Goal: Task Accomplishment & Management: Complete application form

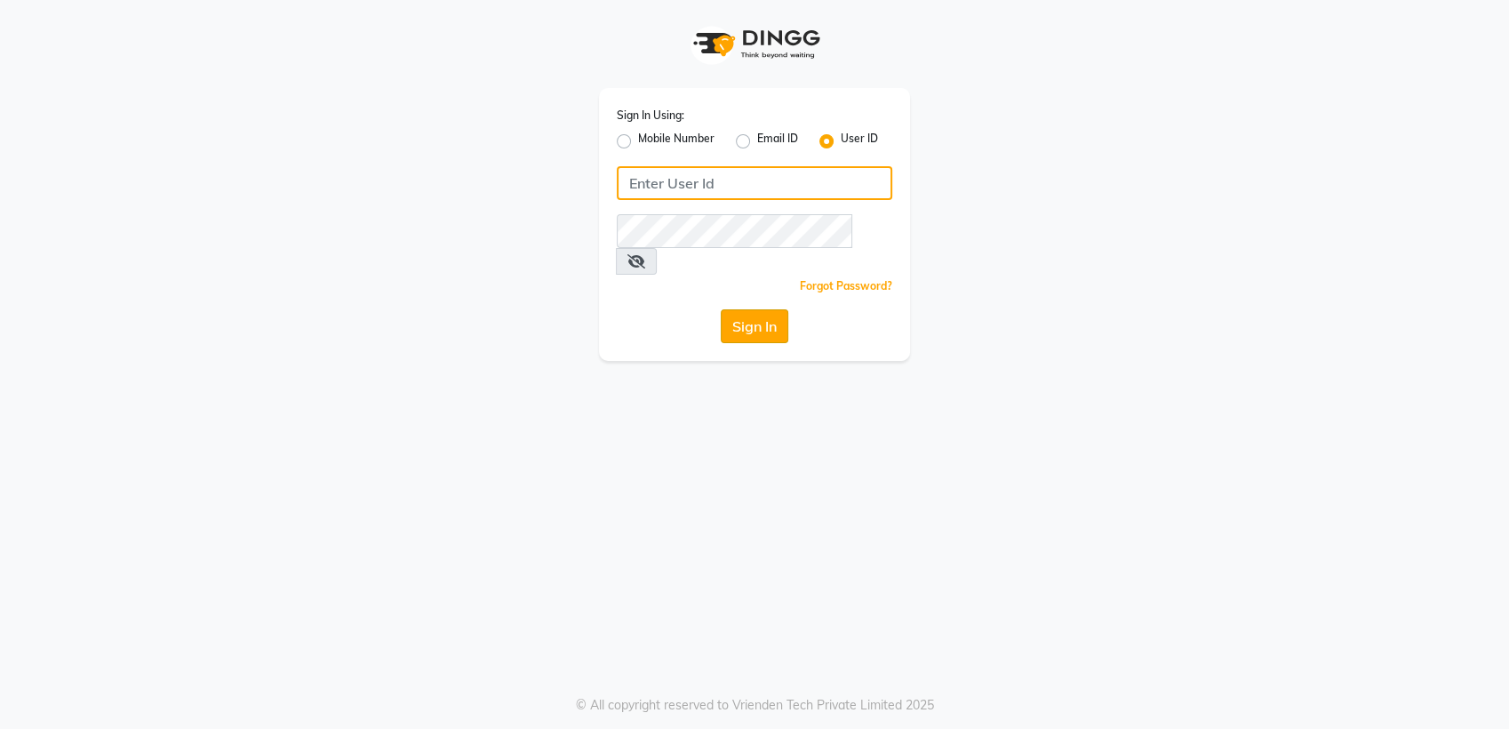
type input "tangerine"
click at [750, 309] on button "Sign In" at bounding box center [755, 326] width 68 height 34
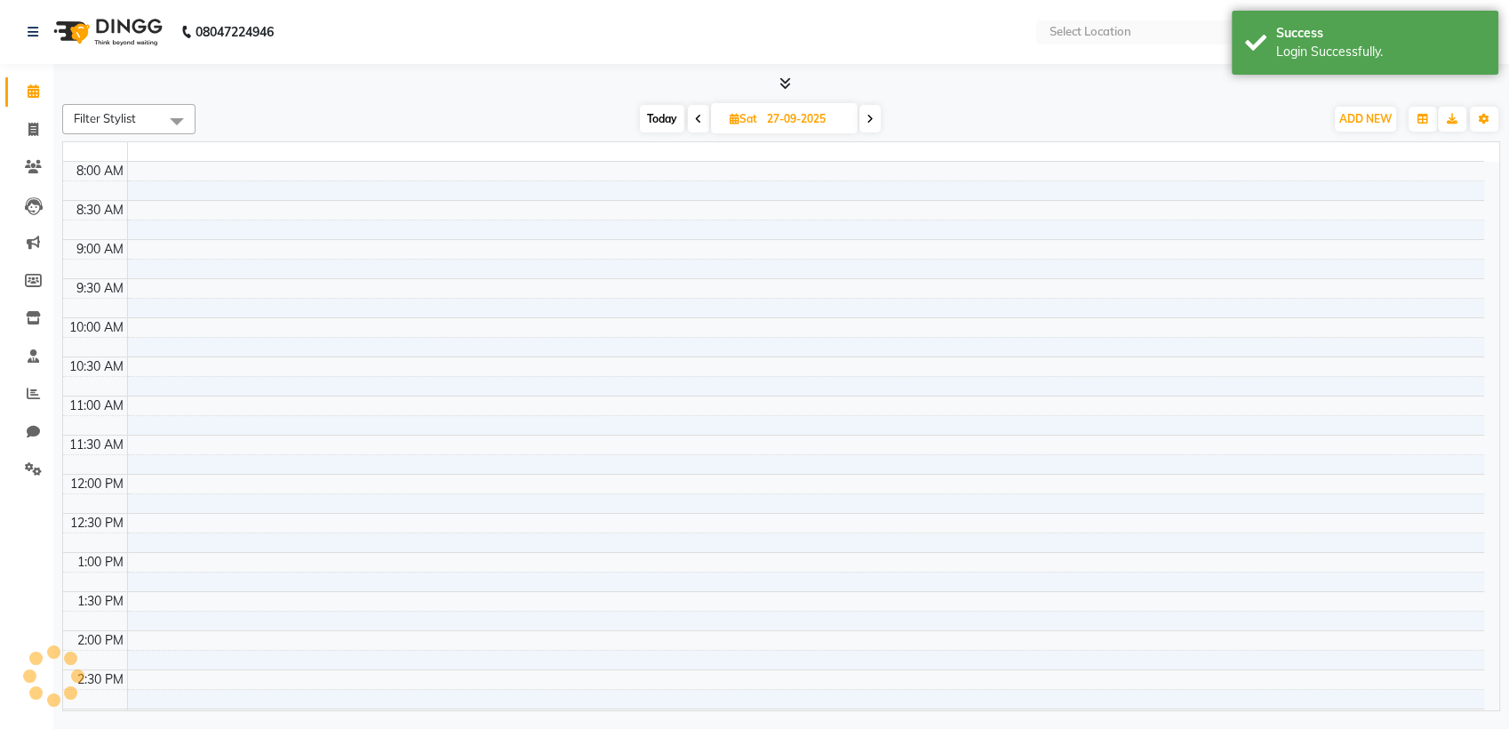
select select "en"
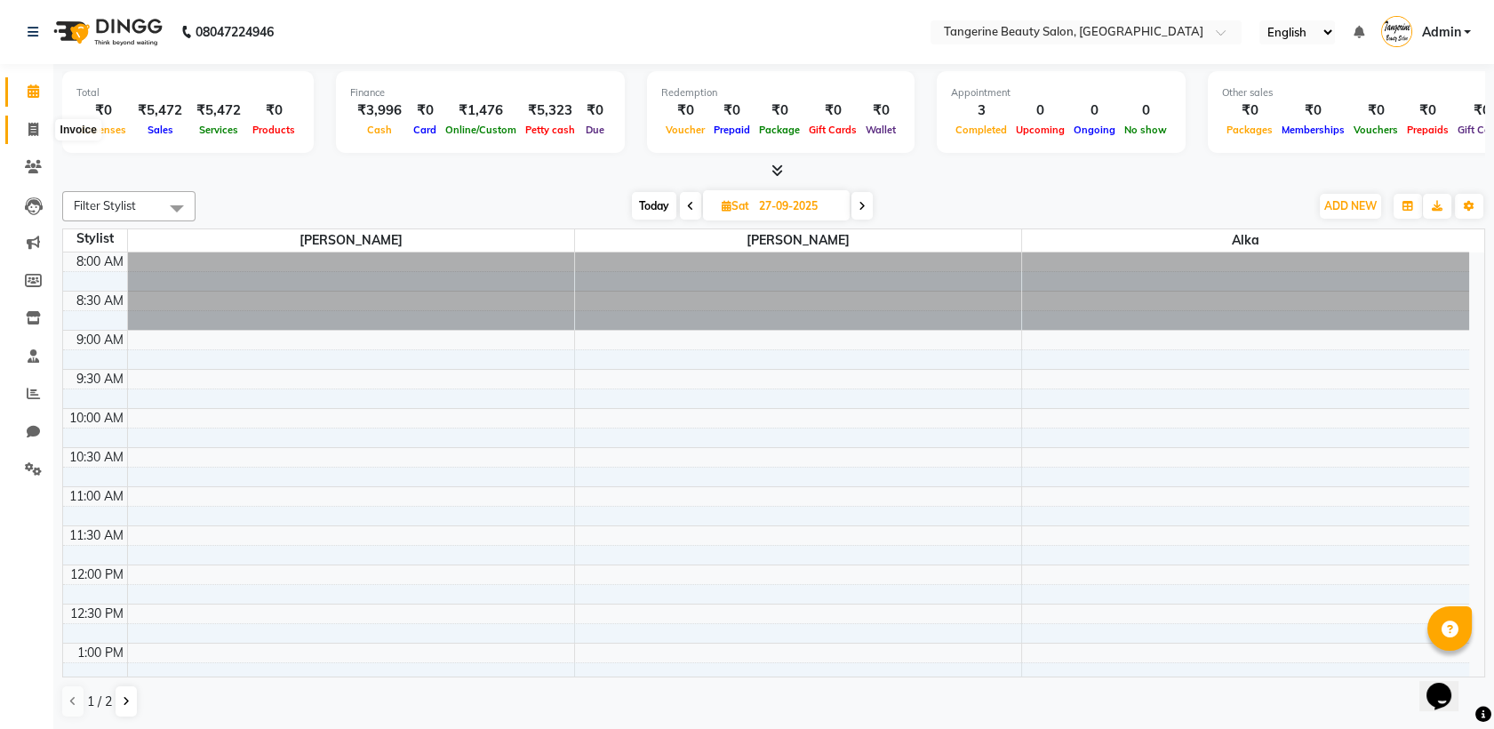
click at [33, 128] on icon at bounding box center [33, 129] width 10 height 13
select select "service"
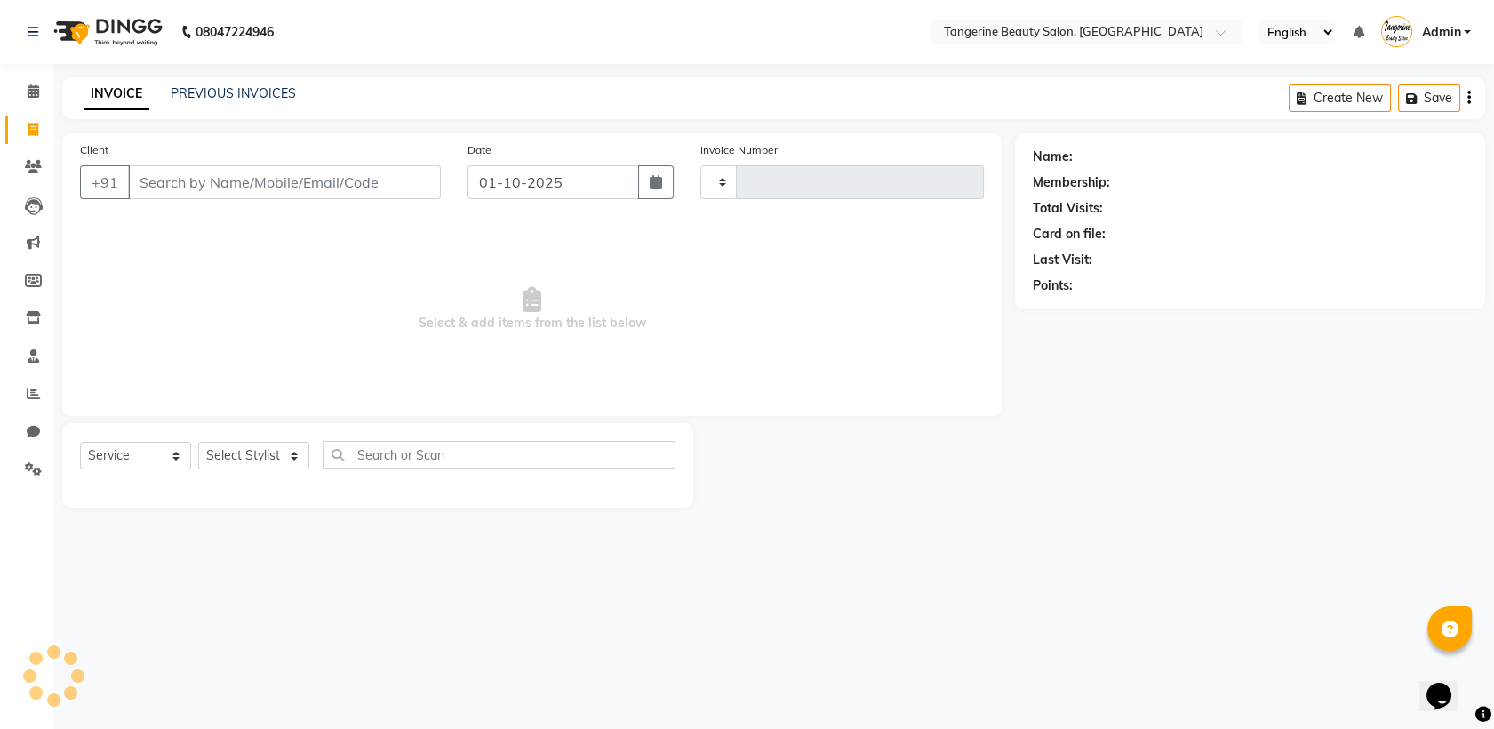
type input "0244"
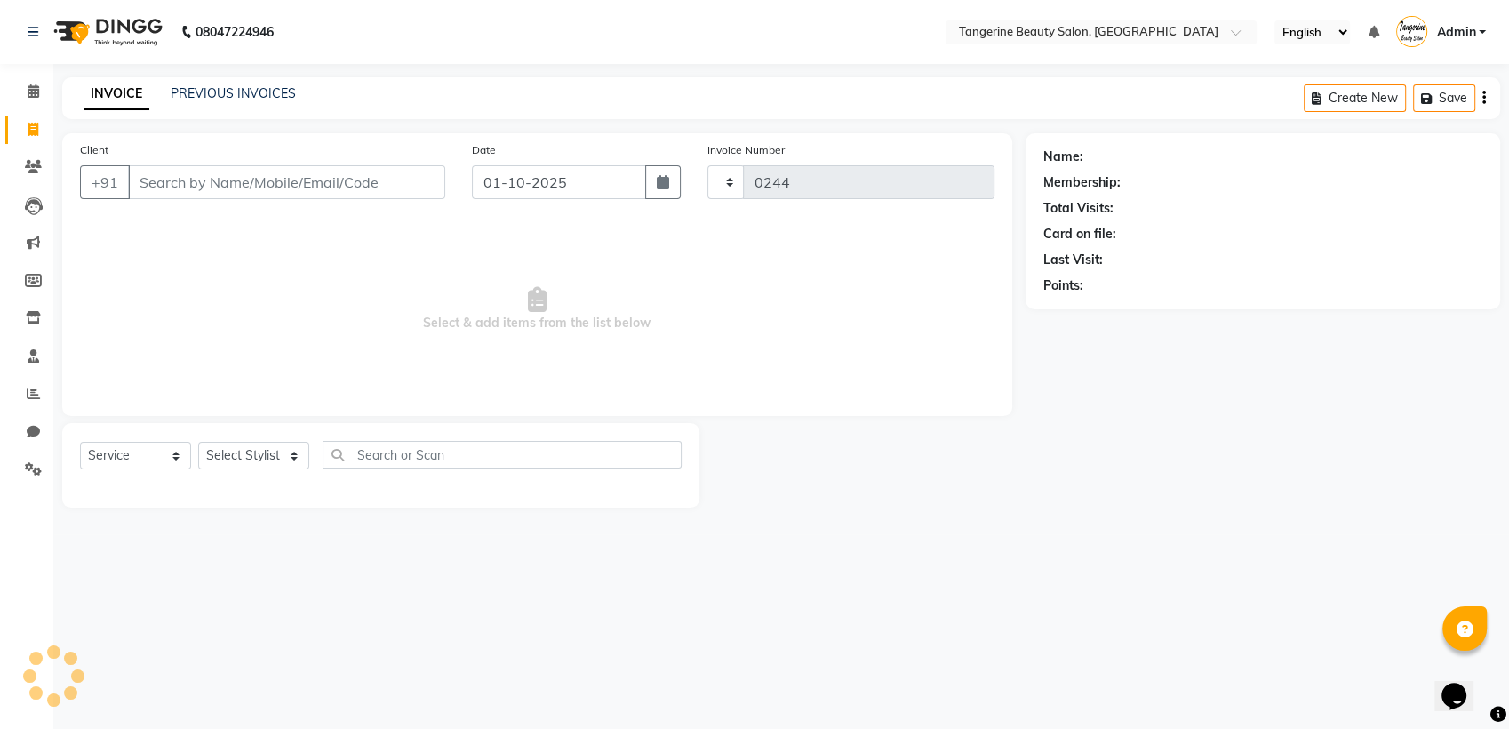
select select "8585"
click at [191, 180] on input "Client" at bounding box center [286, 182] width 317 height 34
type input "8"
type input "8655732406"
click at [405, 178] on span "Add Client" at bounding box center [399, 182] width 70 height 18
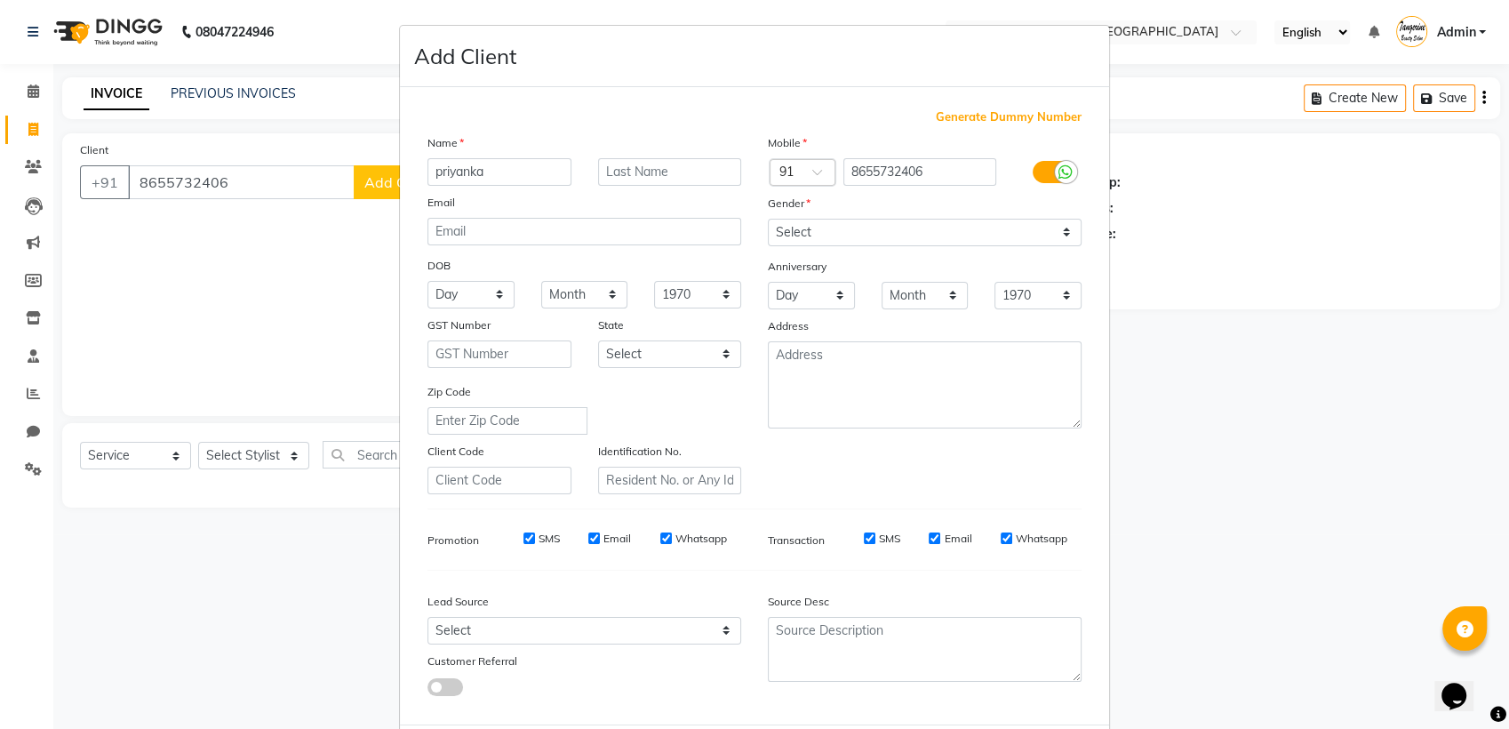
type input "priyanka"
click at [792, 231] on select "Select [DEMOGRAPHIC_DATA] [DEMOGRAPHIC_DATA] Other Prefer Not To Say" at bounding box center [925, 233] width 314 height 28
select select "[DEMOGRAPHIC_DATA]"
click at [768, 219] on select "Select [DEMOGRAPHIC_DATA] [DEMOGRAPHIC_DATA] Other Prefer Not To Say" at bounding box center [925, 233] width 314 height 28
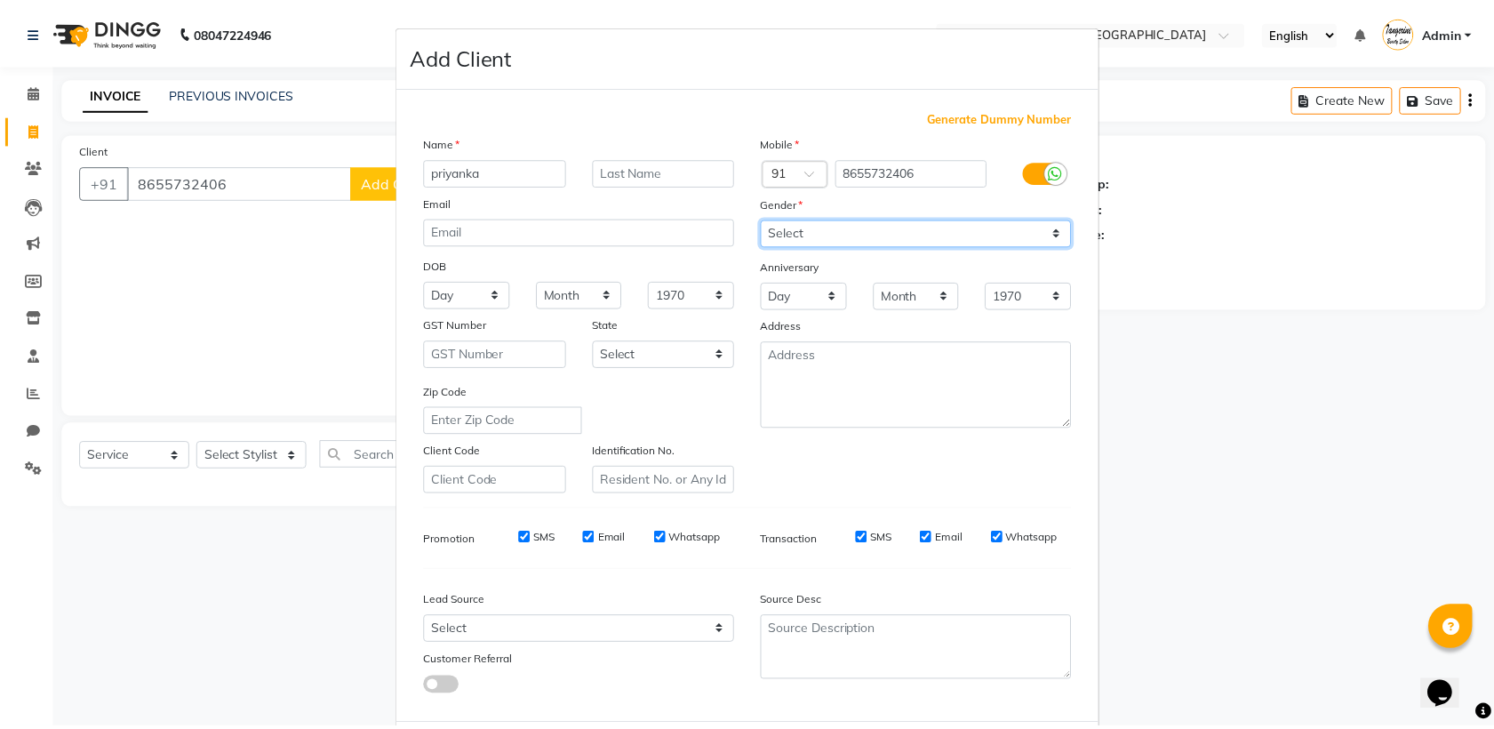
scroll to position [87, 0]
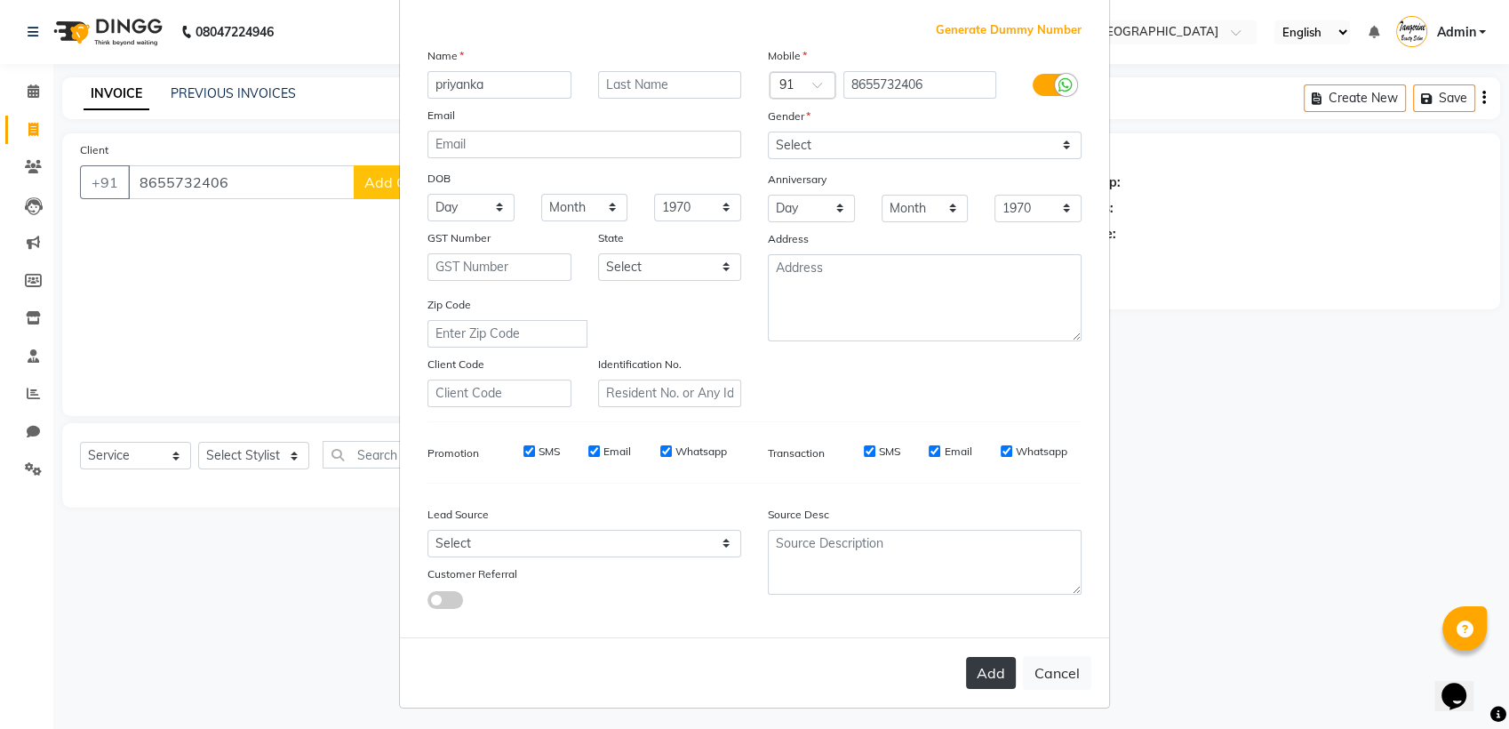
click at [966, 672] on button "Add" at bounding box center [991, 673] width 50 height 32
select select
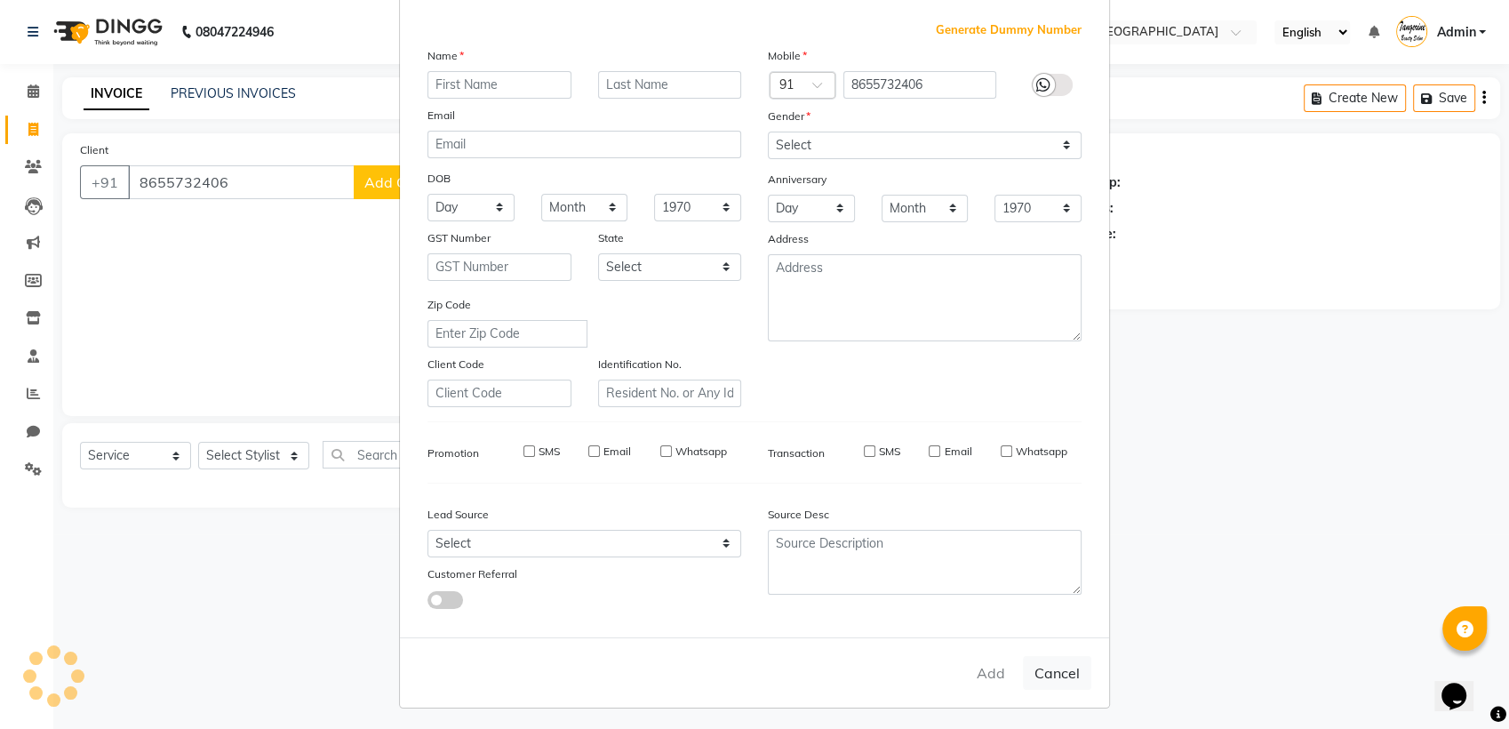
select select
checkbox input "false"
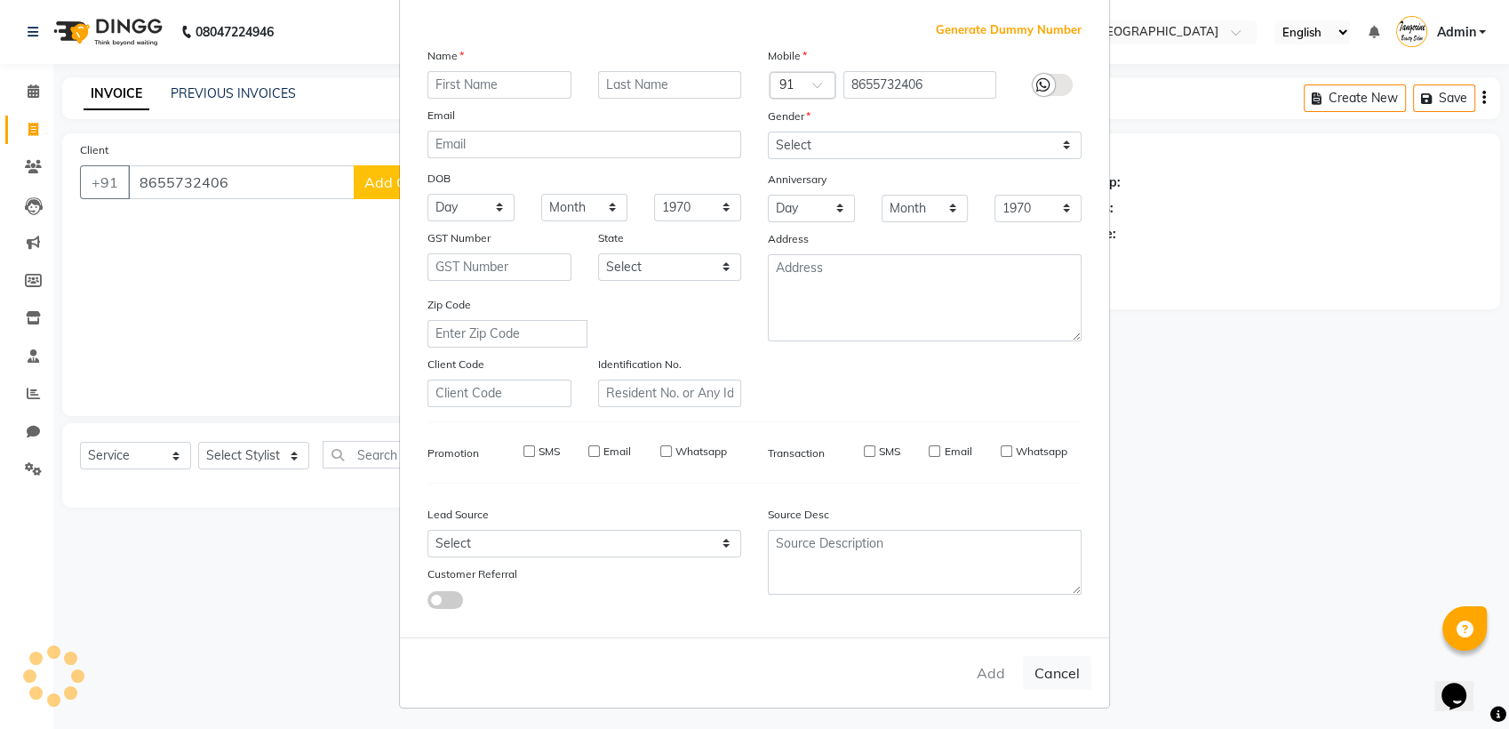
checkbox input "false"
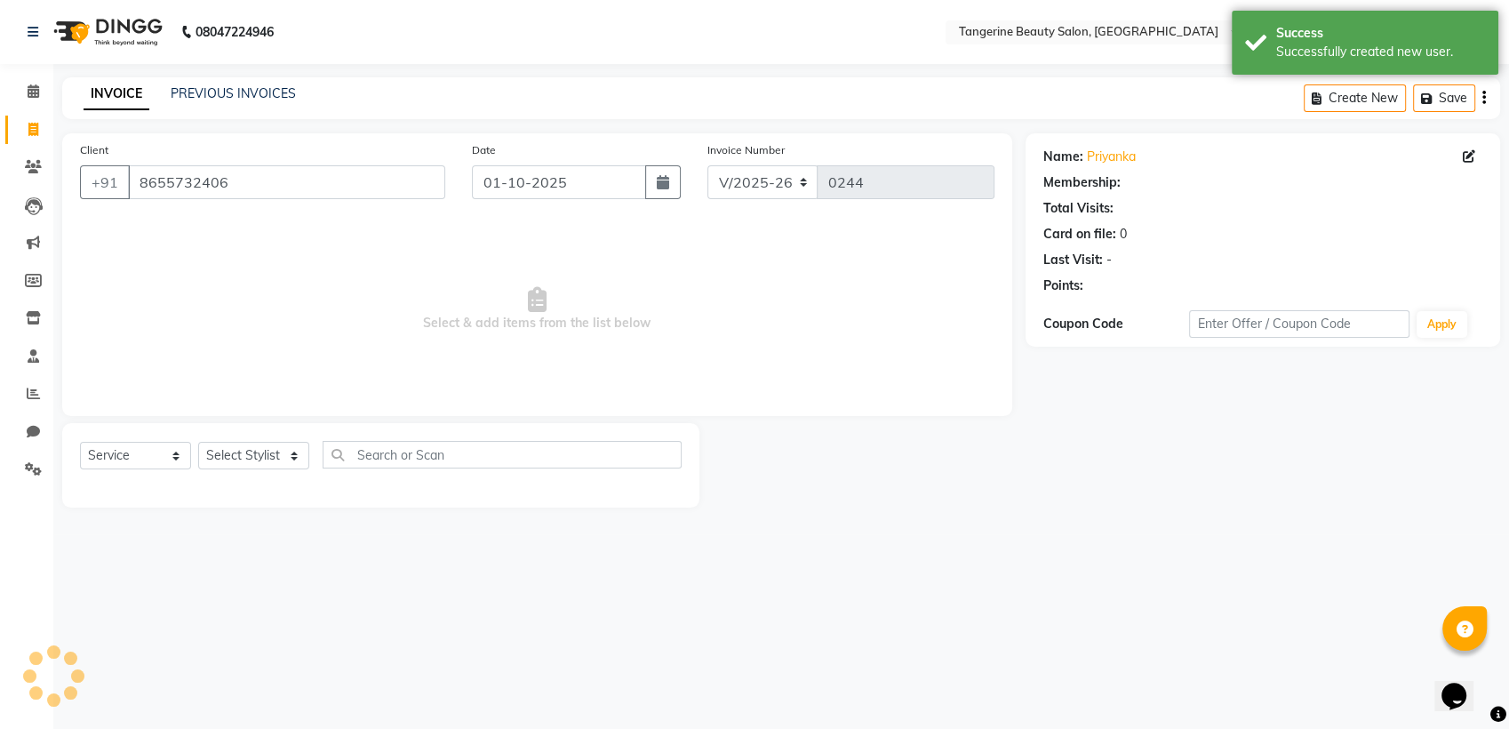
select select "1: Object"
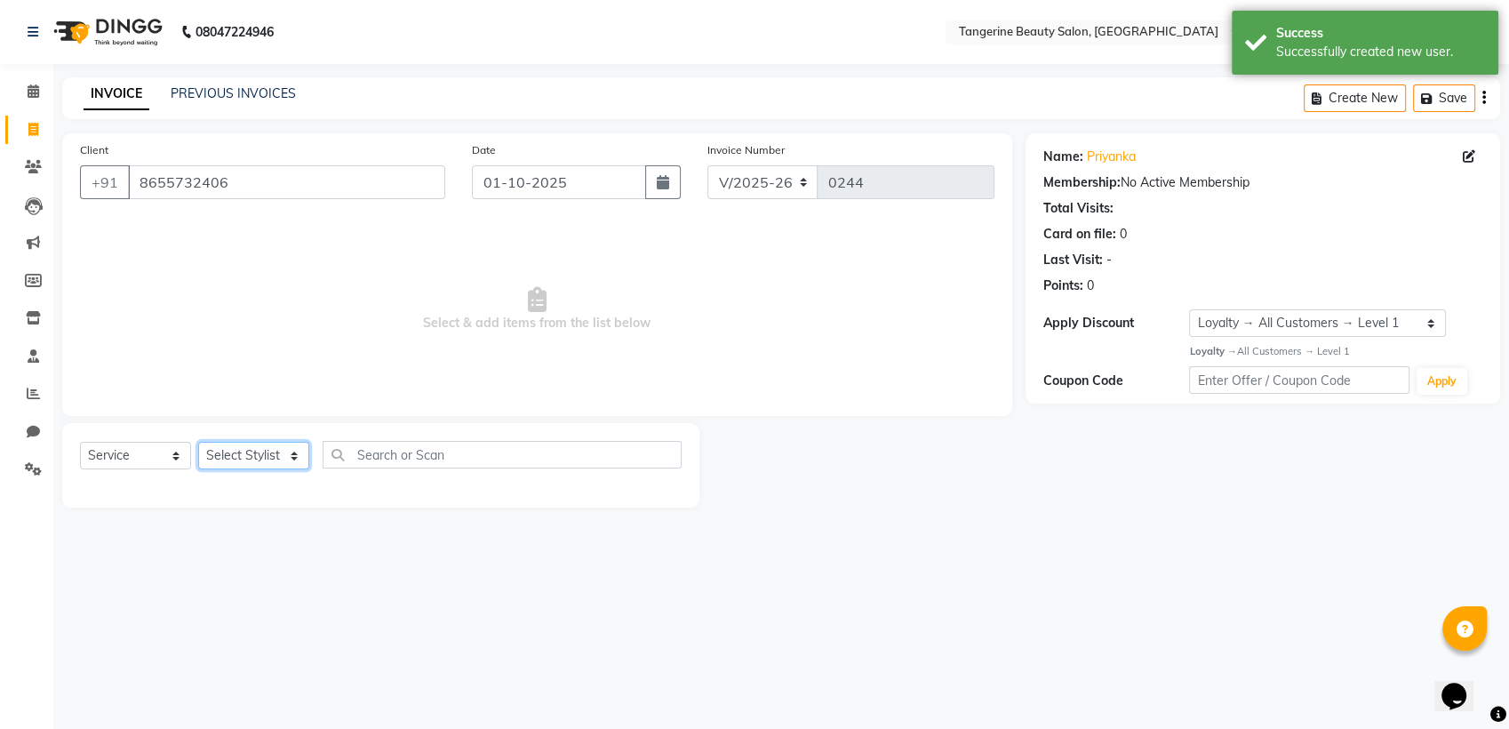
click at [232, 461] on select "Select Stylis[PERSON_NAME]a[PERSON_NAME]i[PERSON_NAME]ha Lakshmi tangerine" at bounding box center [253, 456] width 111 height 28
select select "85414"
click at [198, 442] on select "Select Stylis[PERSON_NAME]a[PERSON_NAME]i[PERSON_NAME]ha Lakshmi tangerine" at bounding box center [253, 456] width 111 height 28
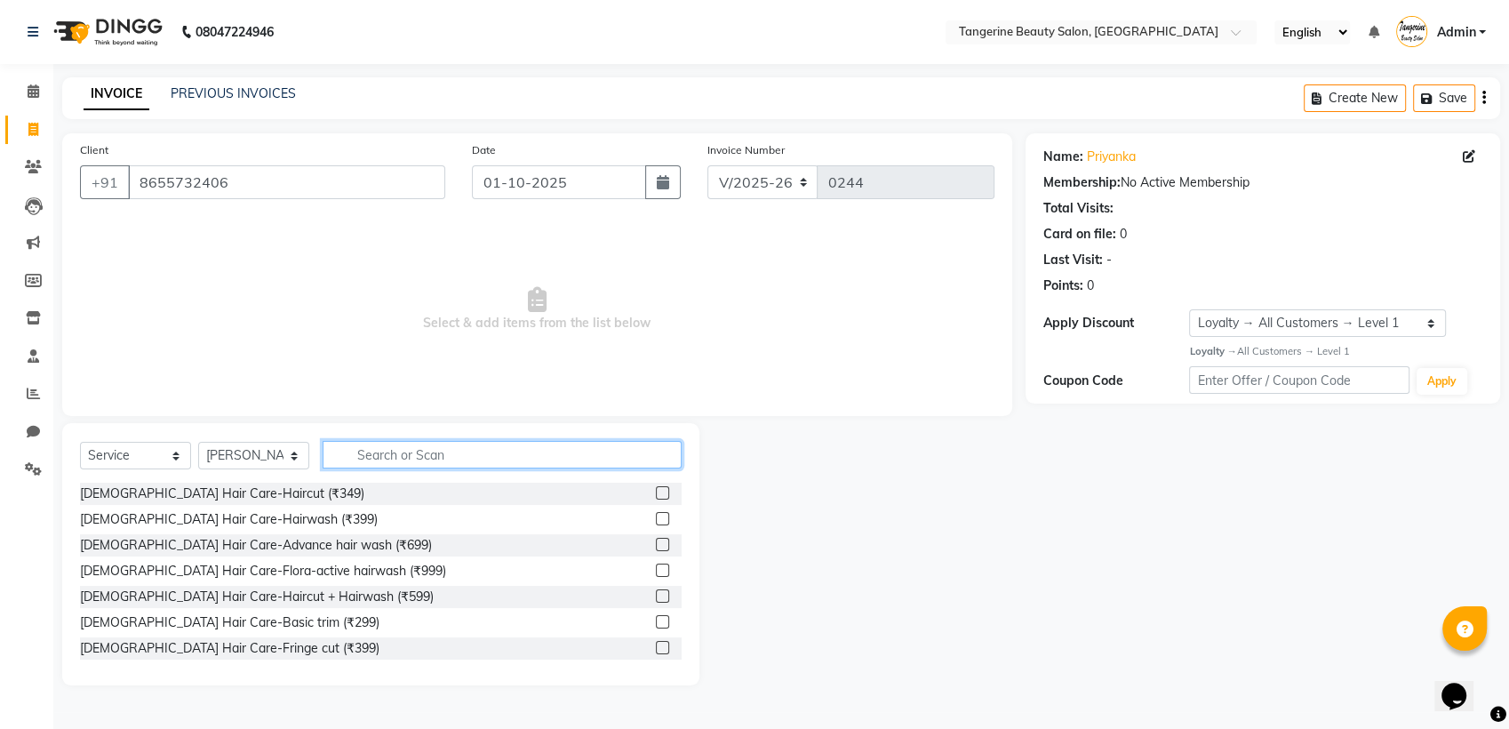
click at [398, 452] on input "text" at bounding box center [502, 455] width 359 height 28
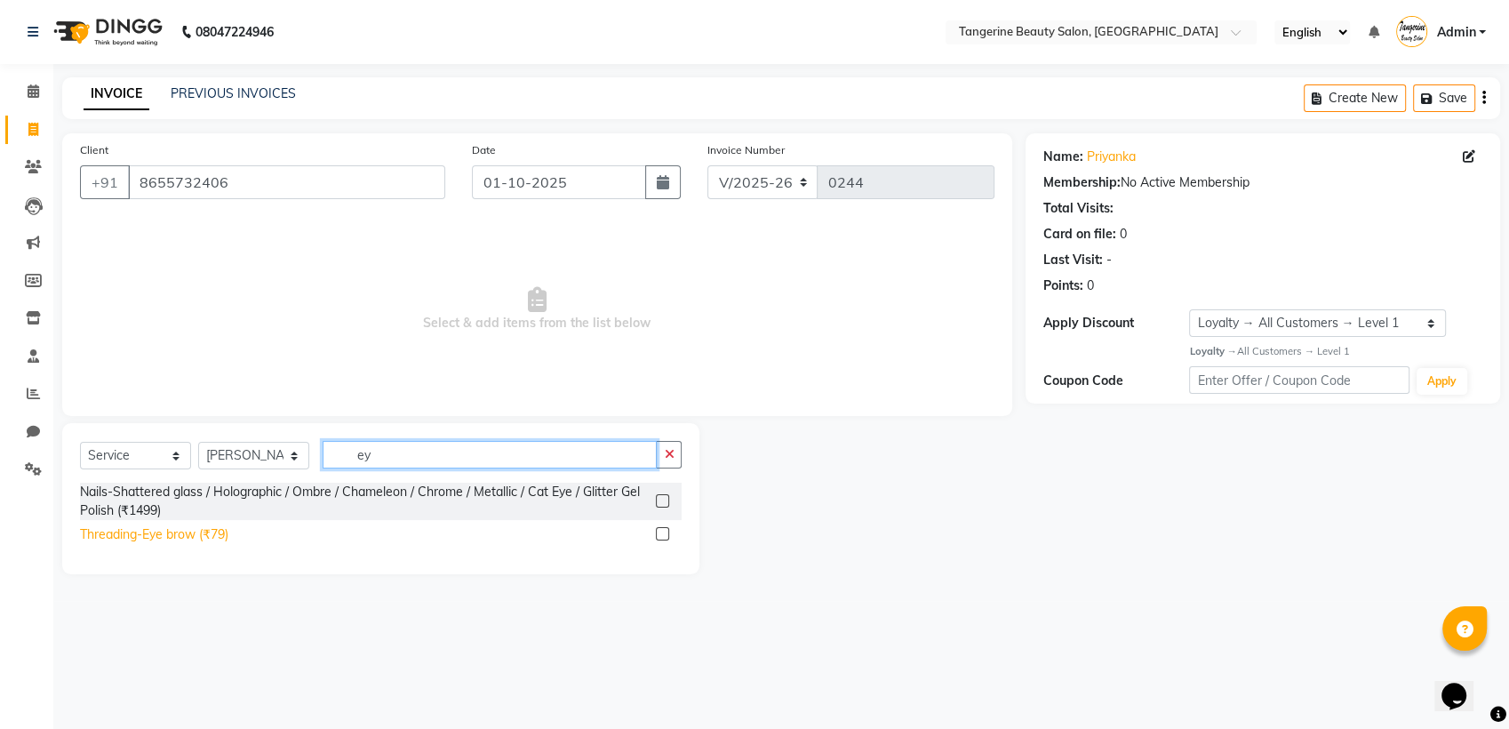
type input "ey"
click at [213, 537] on div "Threading-Eye brow (₹79)" at bounding box center [154, 534] width 148 height 19
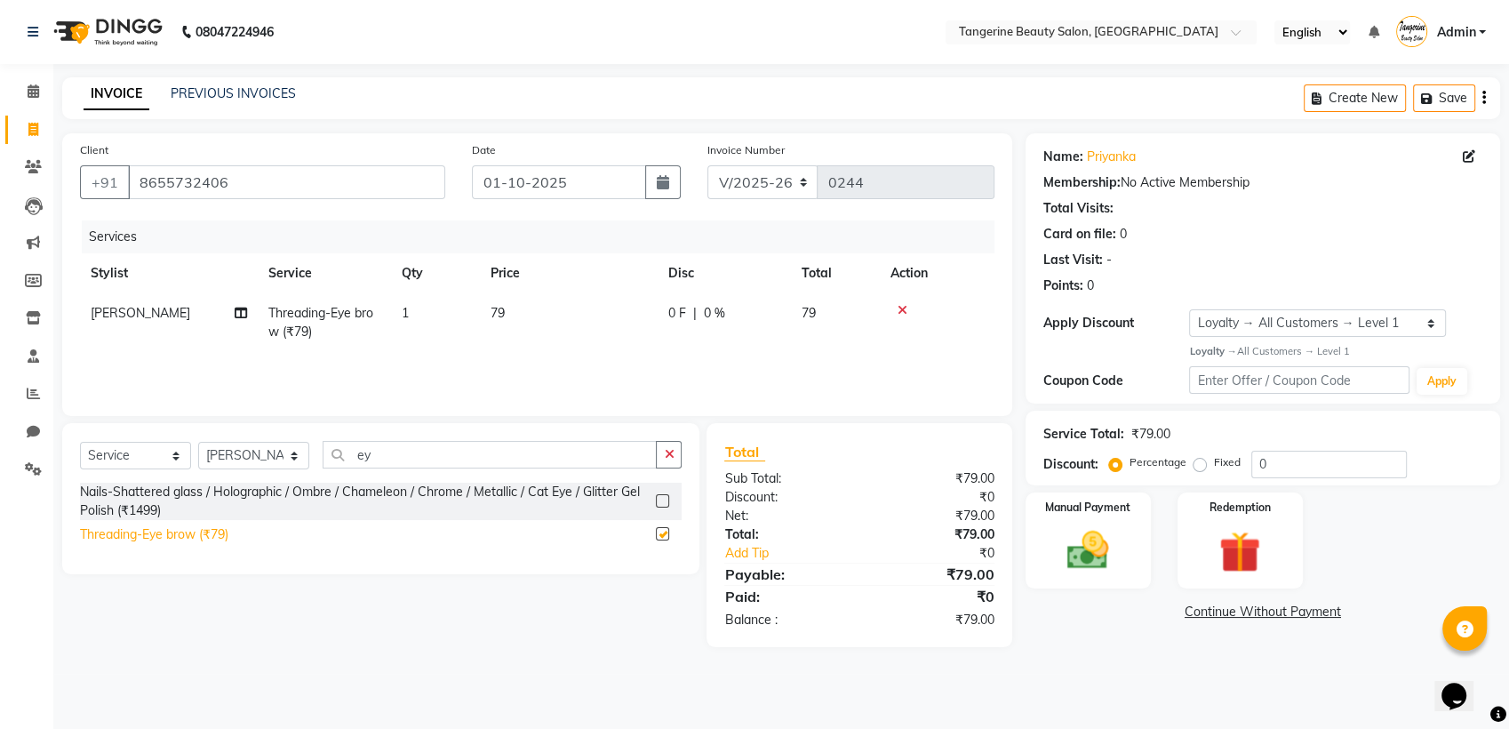
checkbox input "false"
click at [382, 457] on input "ey" at bounding box center [490, 455] width 334 height 28
type input "e"
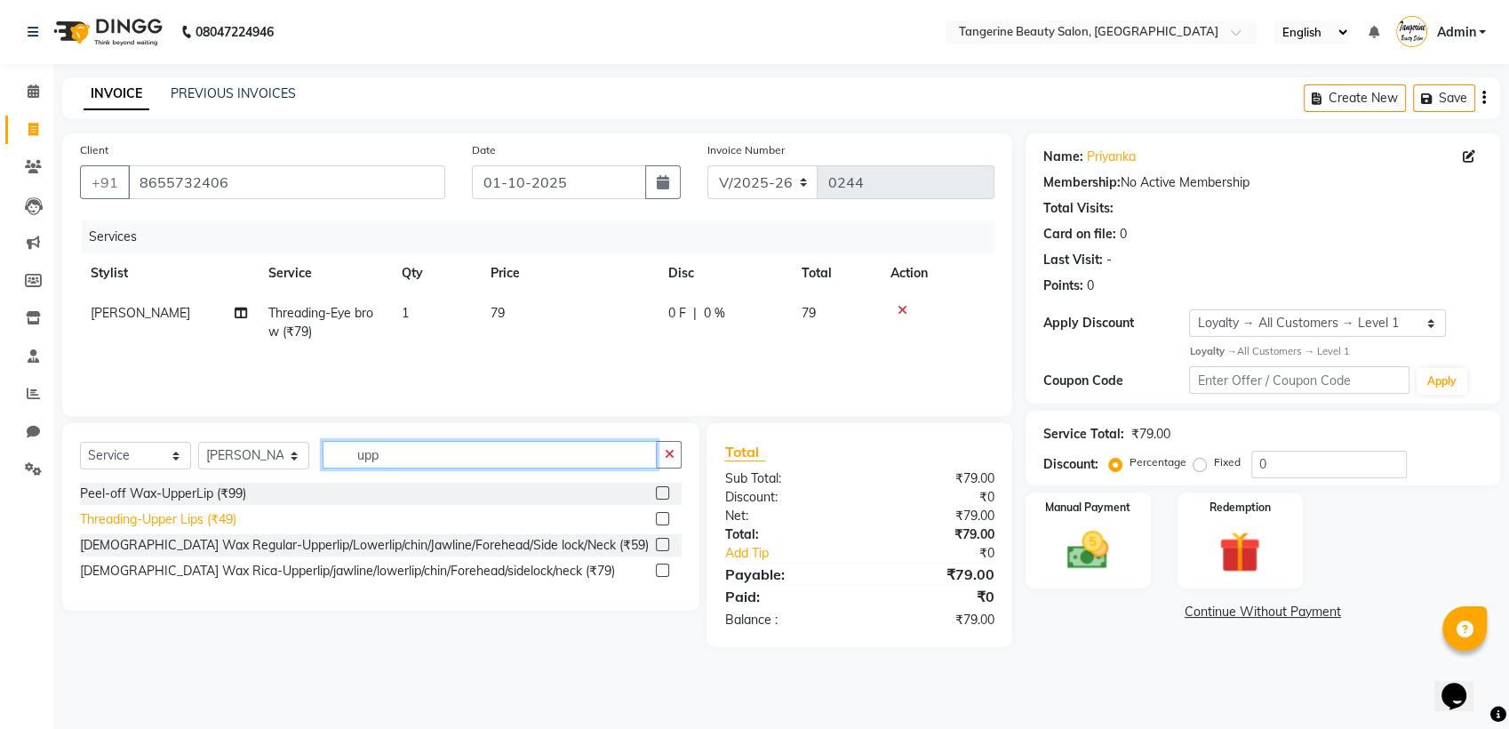
type input "upp"
click at [185, 514] on div "Threading-Upper Lips (₹49)" at bounding box center [158, 519] width 156 height 19
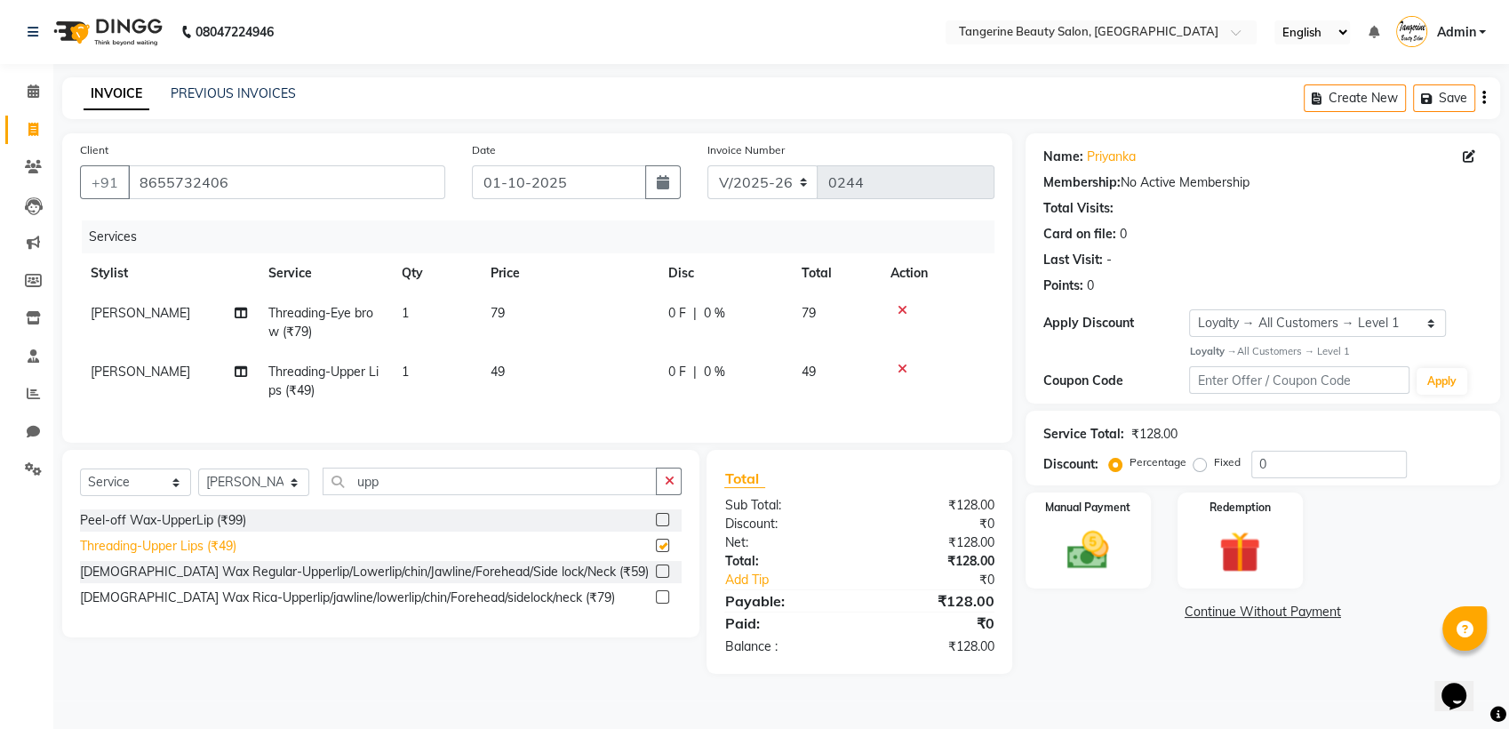
checkbox input "false"
click at [1100, 536] on img at bounding box center [1088, 550] width 70 height 50
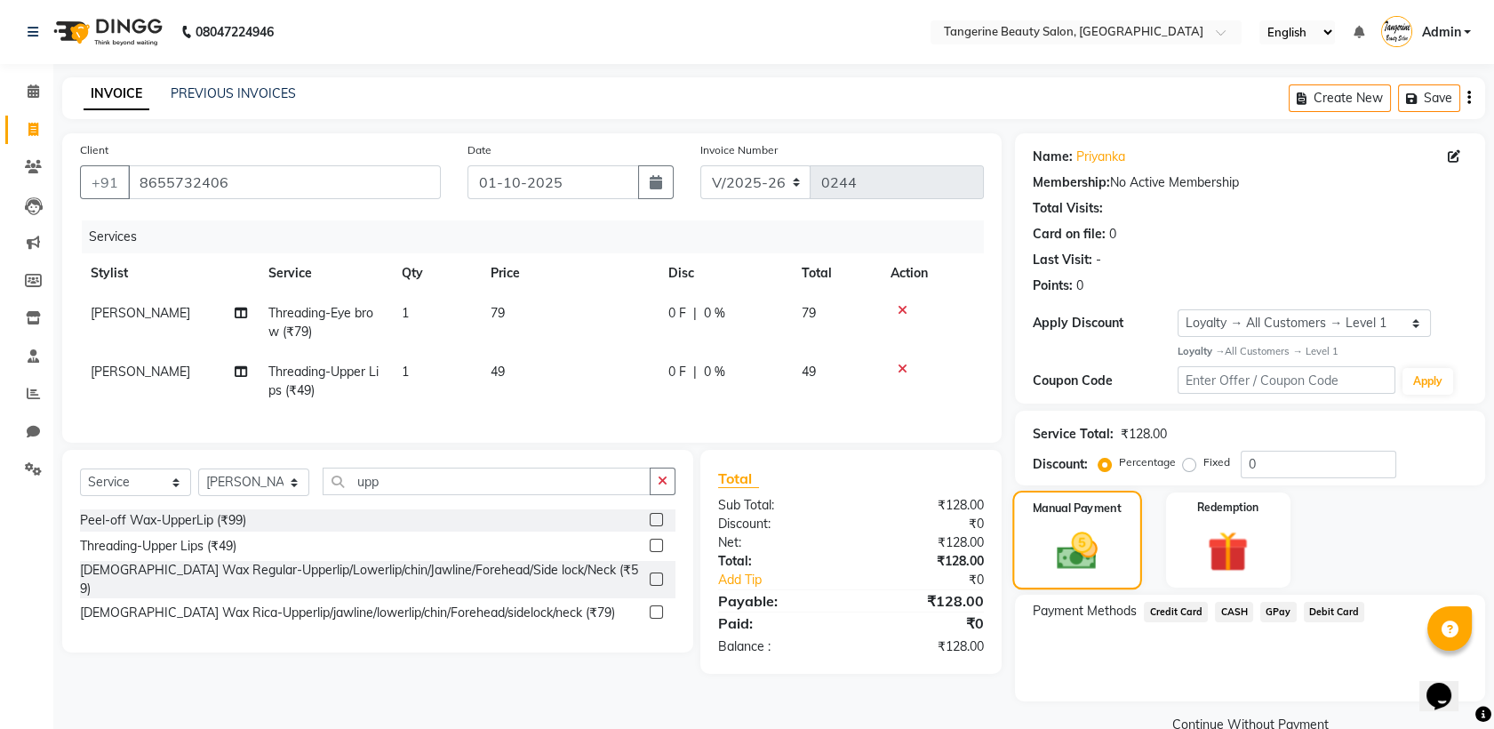
scroll to position [35, 0]
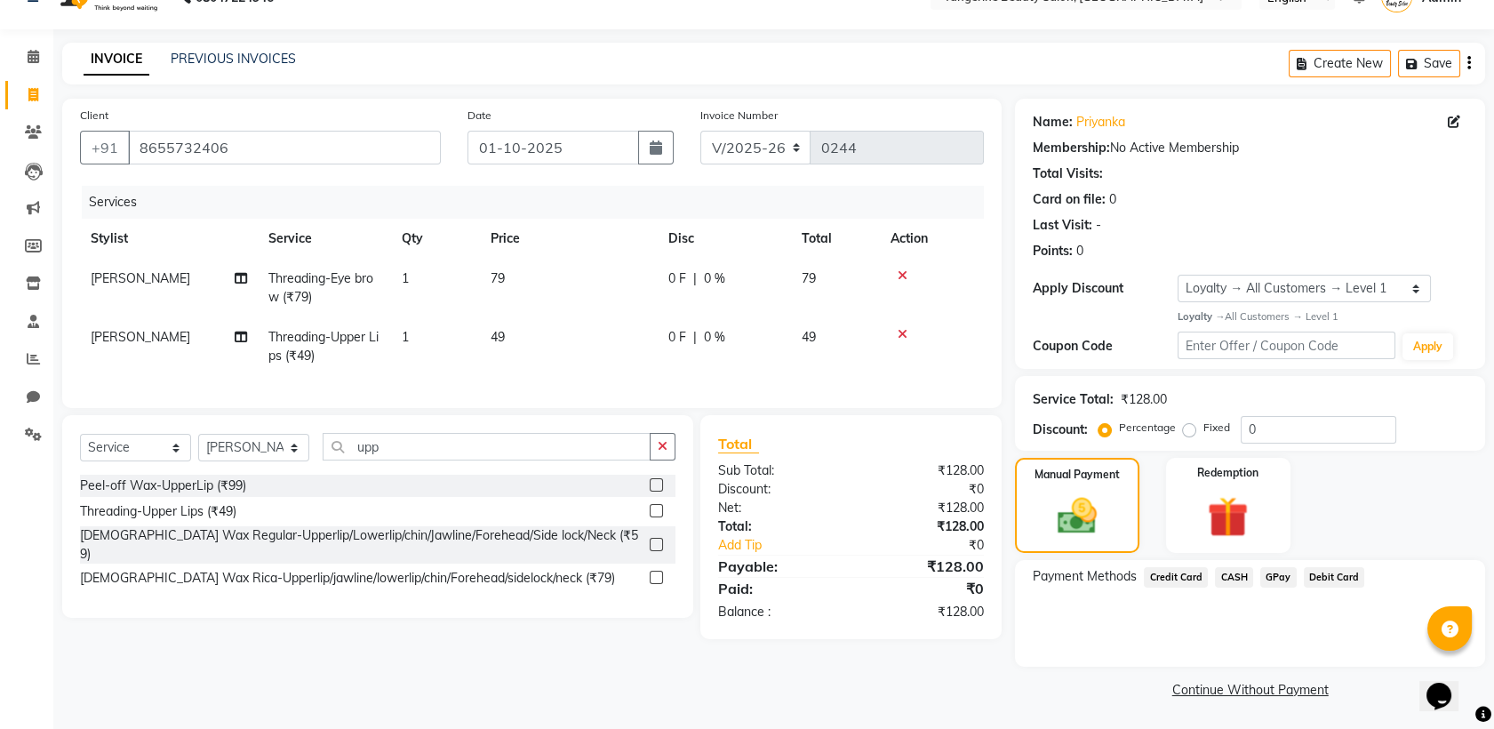
click at [1271, 583] on span "GPay" at bounding box center [1278, 577] width 36 height 20
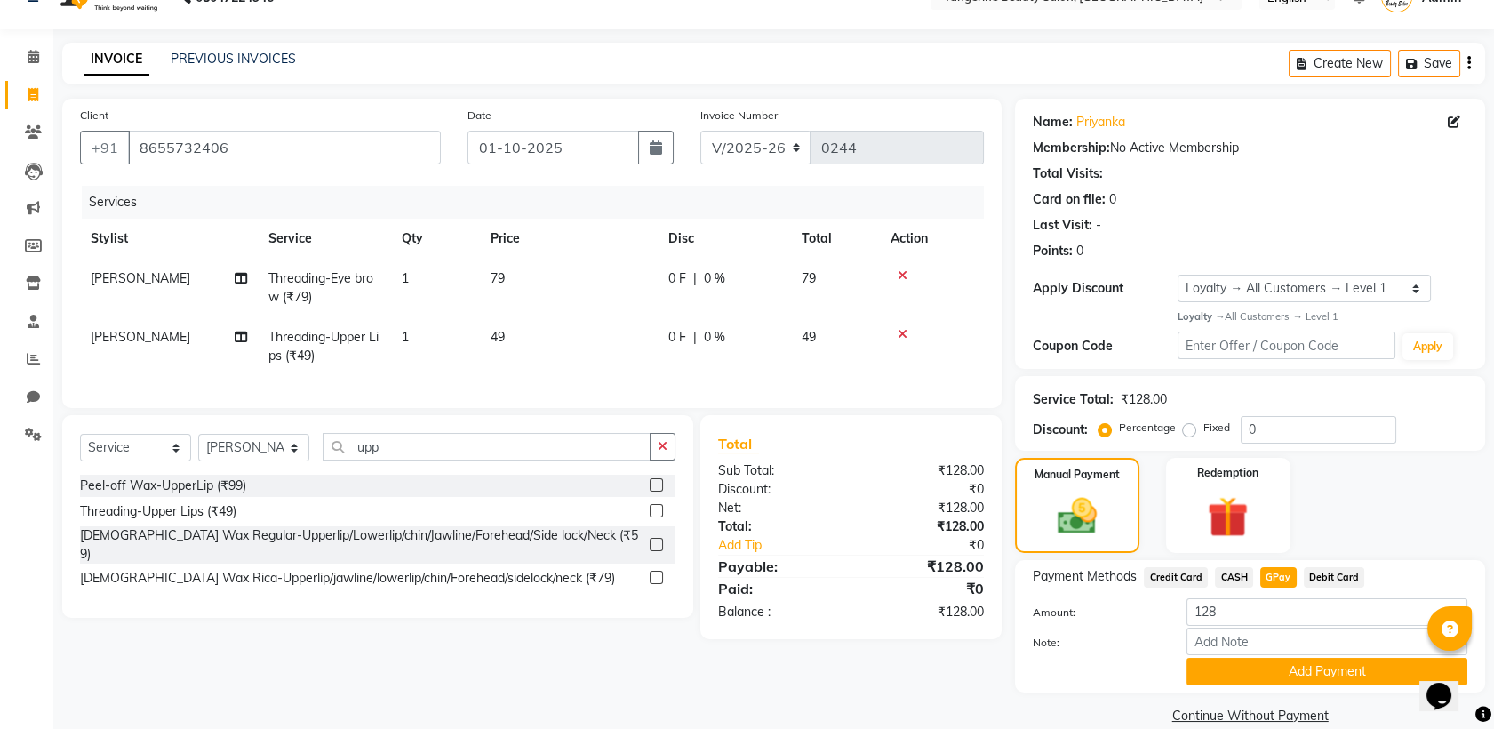
scroll to position [60, 0]
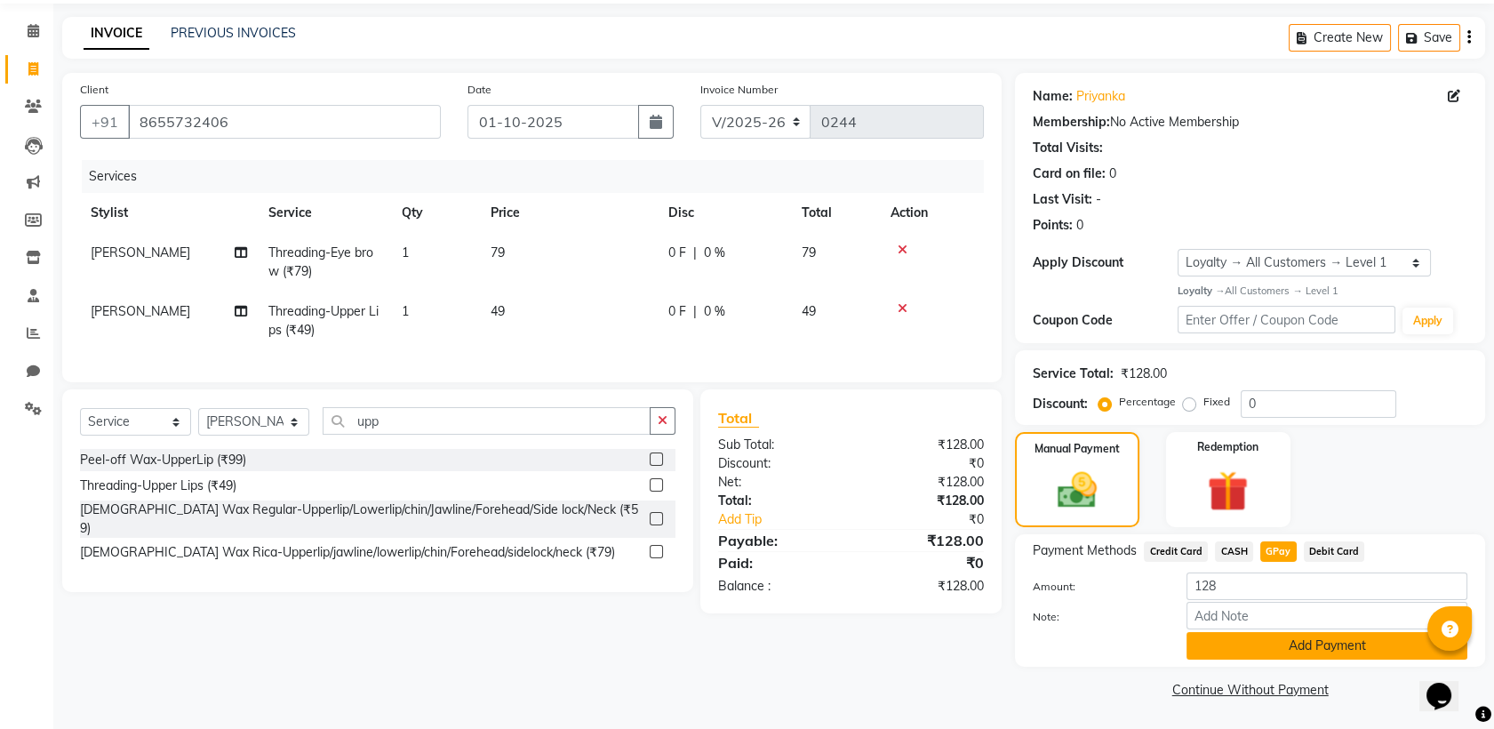
click at [1300, 651] on button "Add Payment" at bounding box center [1327, 646] width 281 height 28
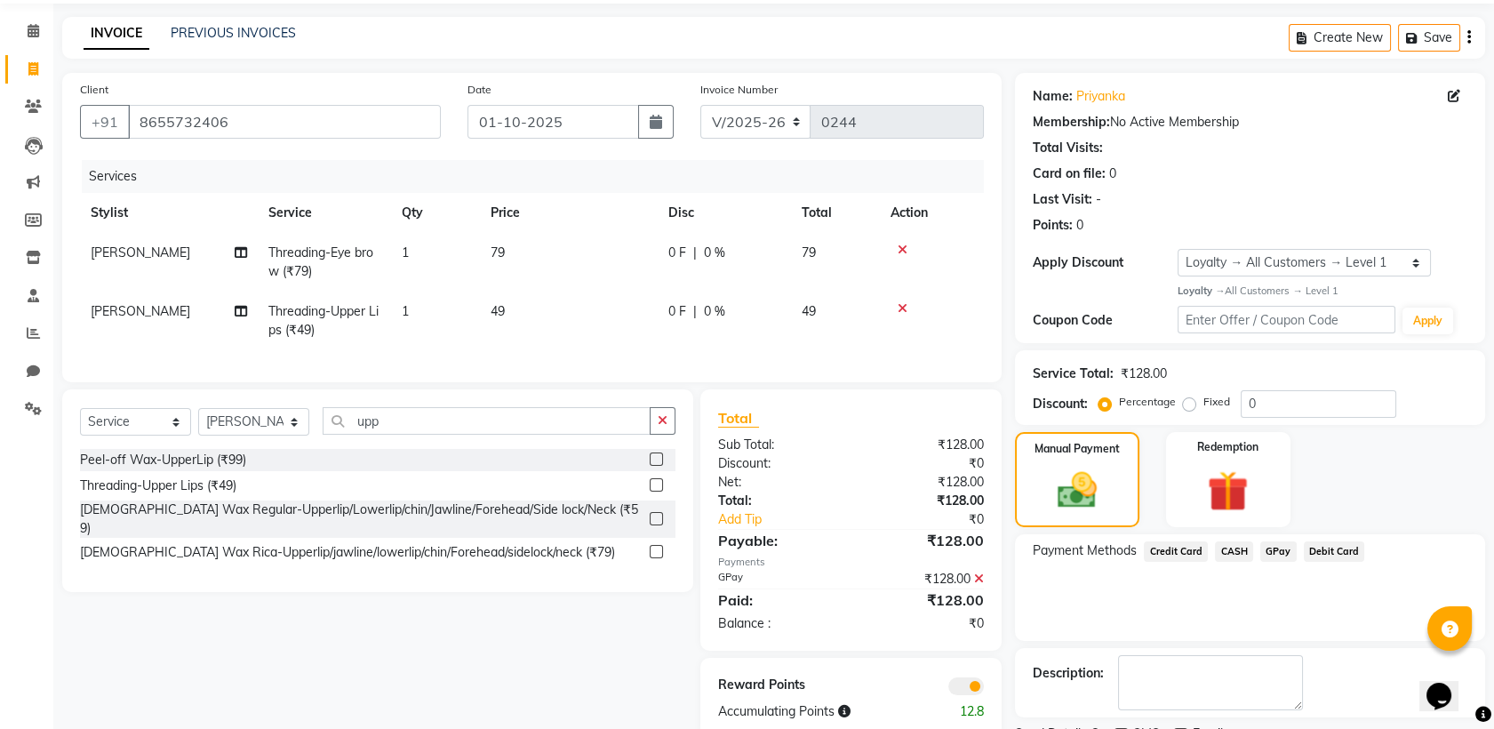
scroll to position [135, 0]
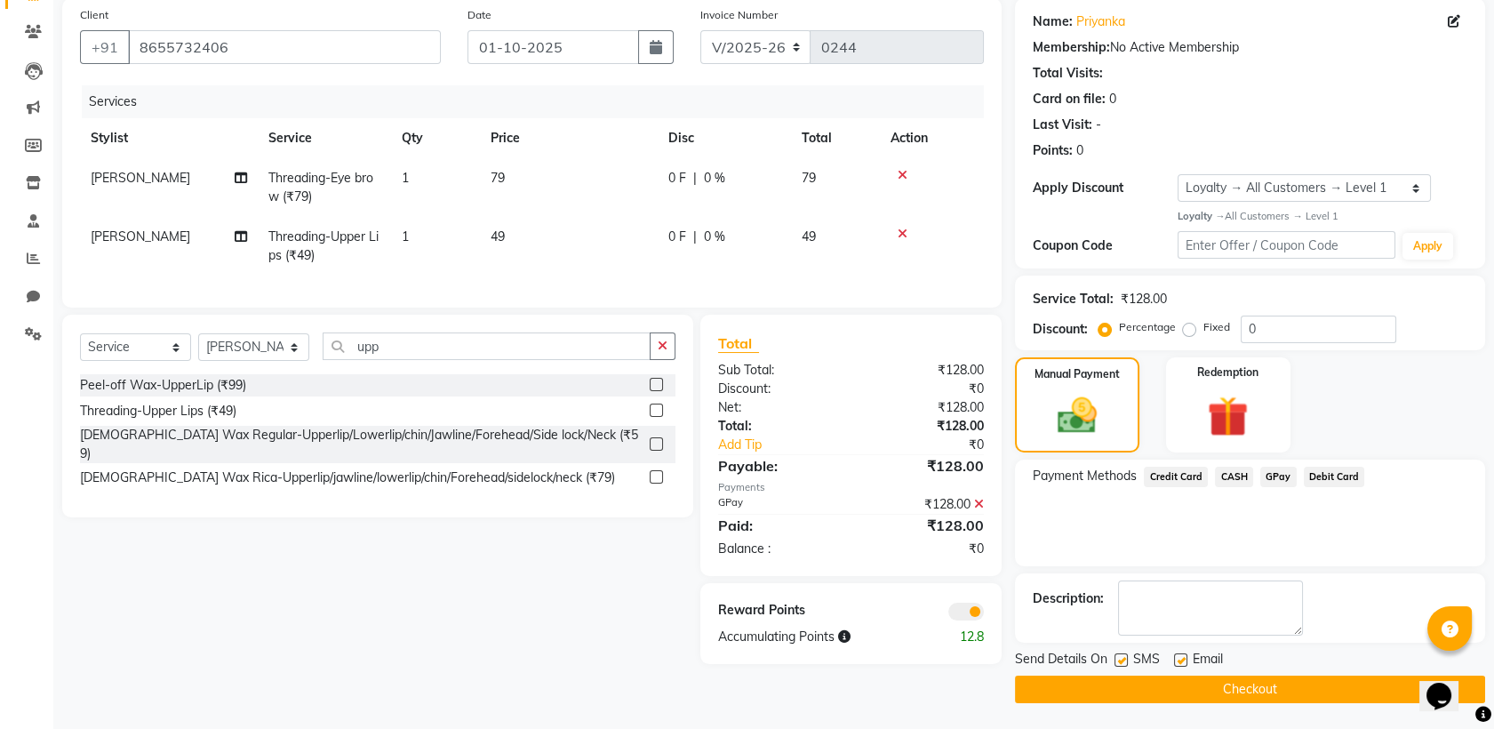
click at [1303, 690] on button "Checkout" at bounding box center [1250, 690] width 470 height 28
